Goal: Navigation & Orientation: Find specific page/section

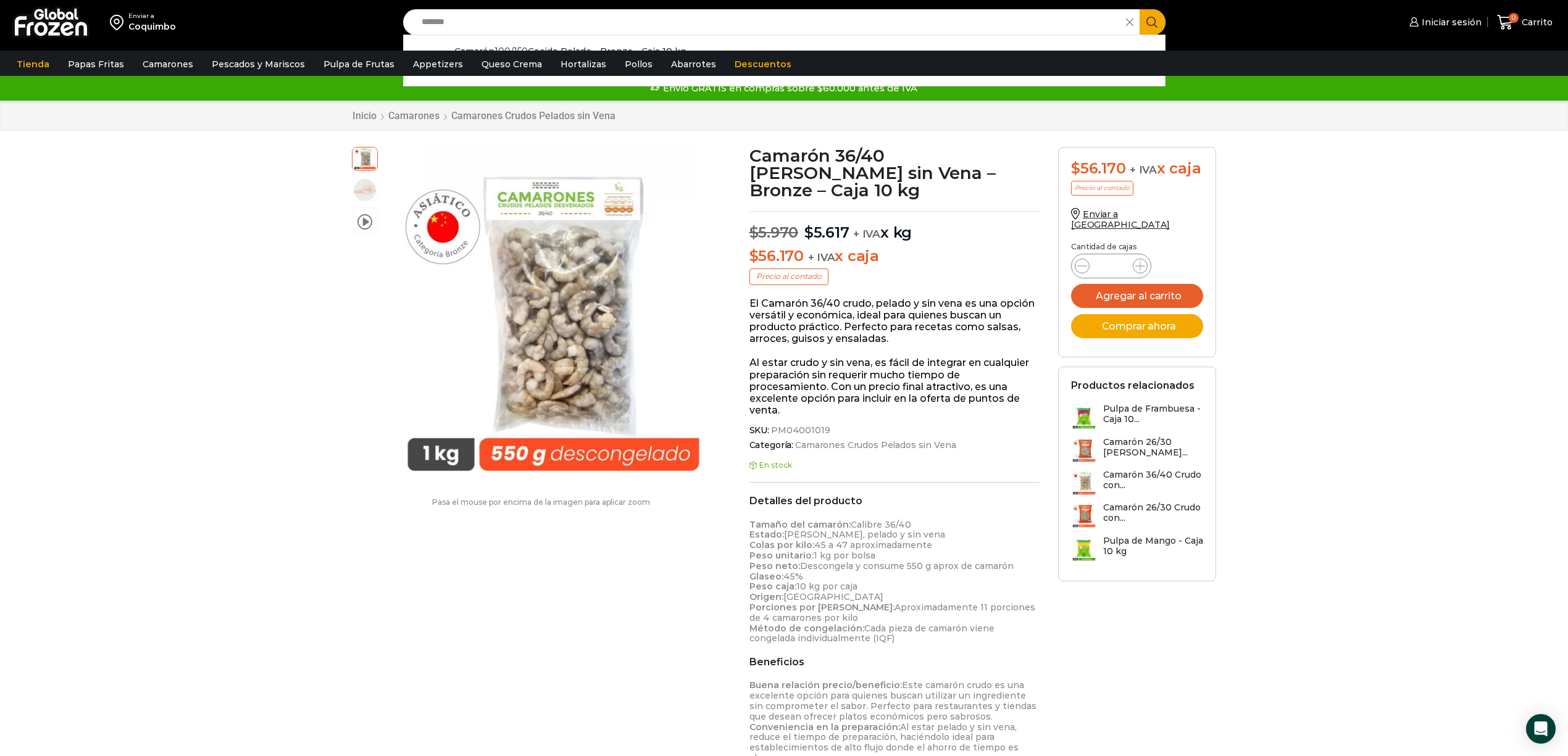
type input "*******"
click at [1139, 10] on button "Search" at bounding box center [1151, 22] width 26 height 26
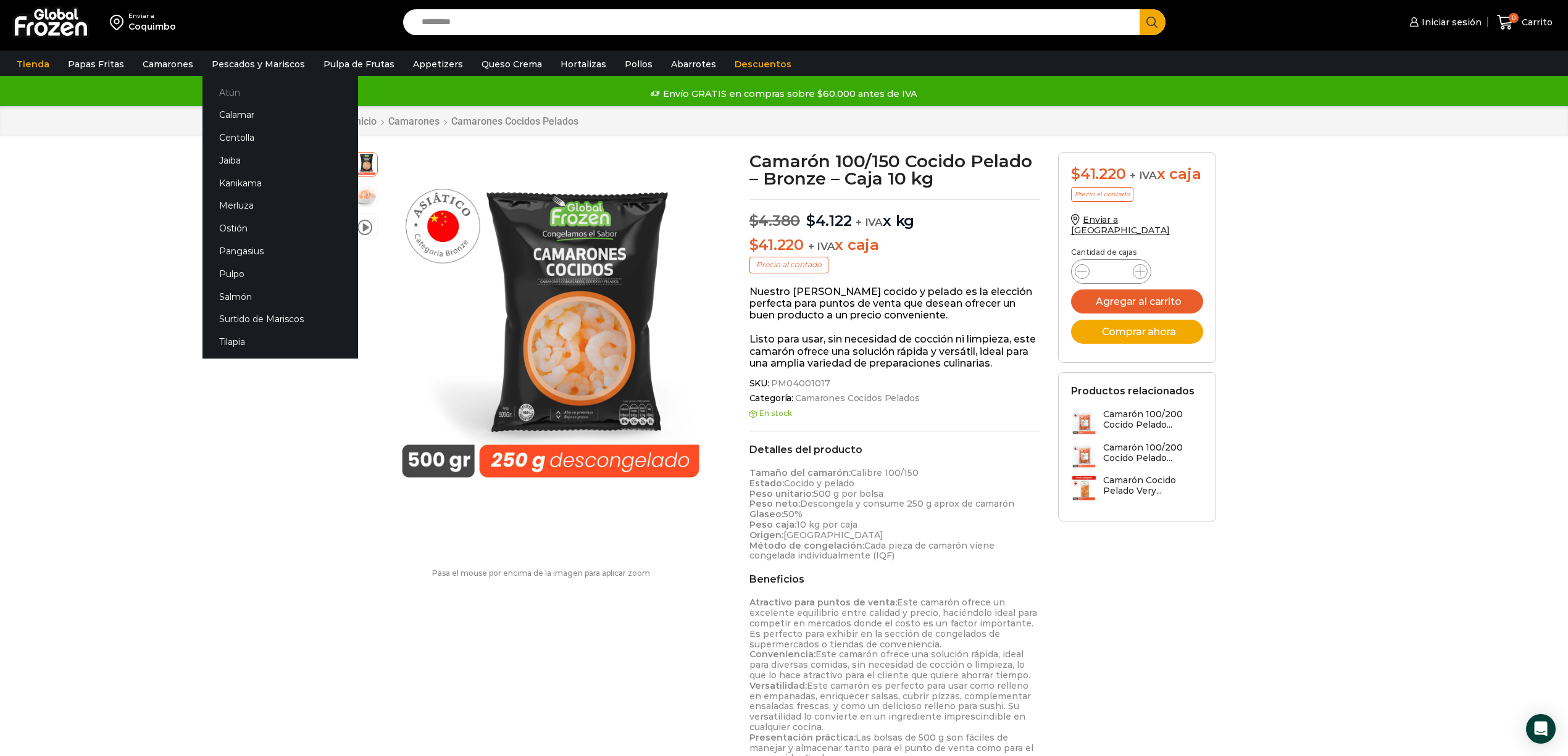
click at [218, 87] on link "Atún" at bounding box center [280, 92] width 155 height 23
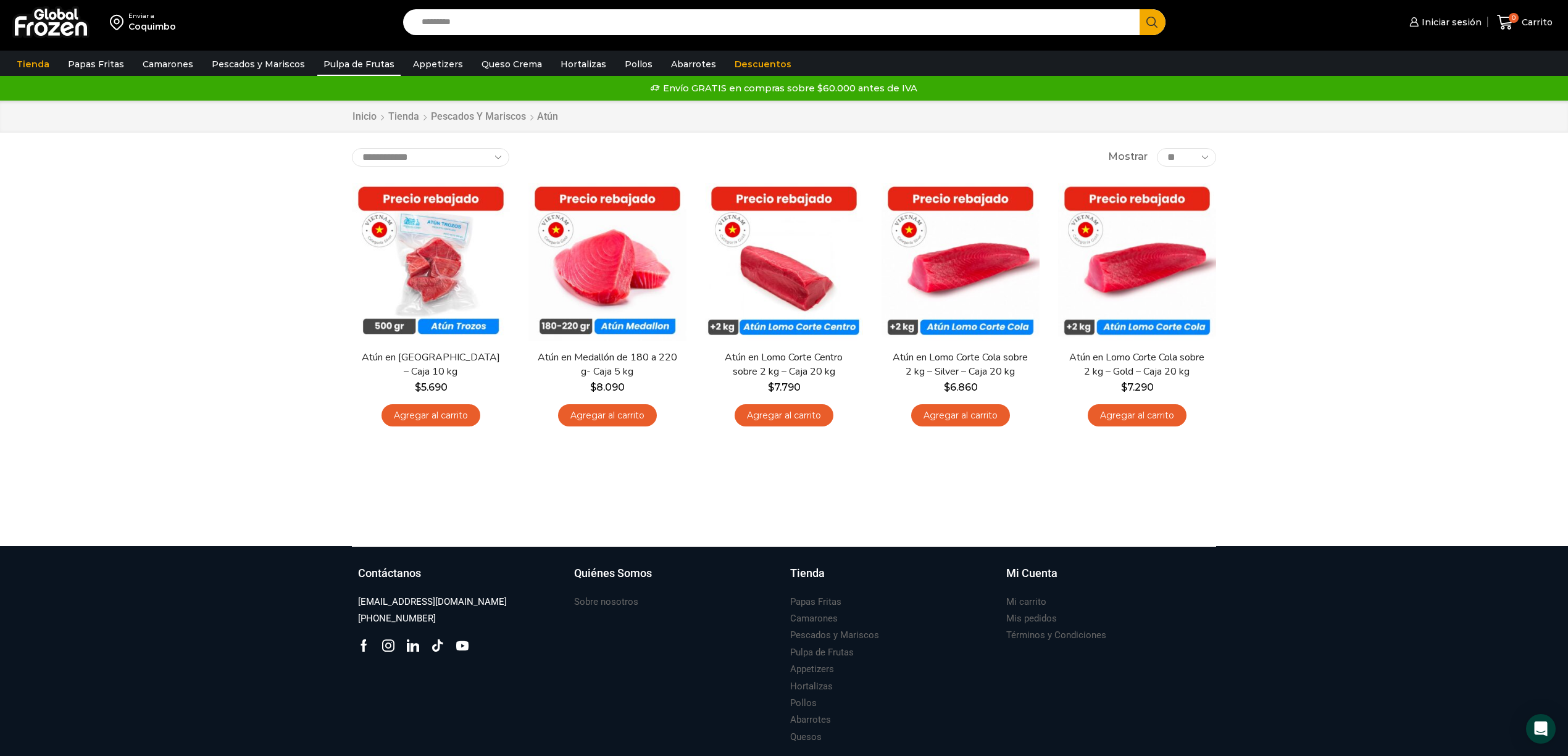
click at [326, 62] on link "Pulpa de Frutas" at bounding box center [359, 64] width 83 height 23
